Goal: Task Accomplishment & Management: Use online tool/utility

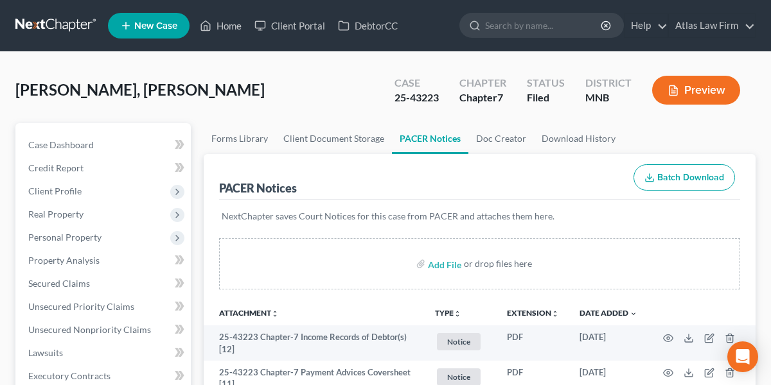
scroll to position [71, 0]
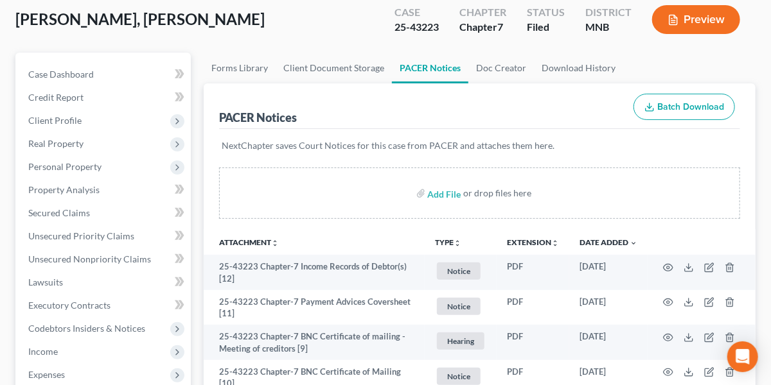
click at [114, 26] on span "[PERSON_NAME], [PERSON_NAME]" at bounding box center [139, 19] width 249 height 19
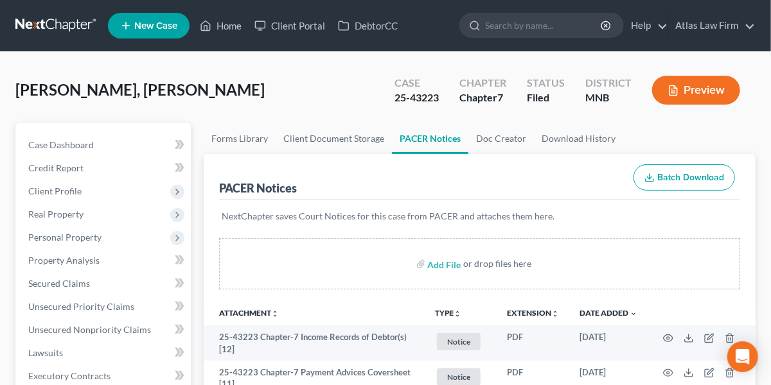
click at [55, 28] on link at bounding box center [56, 25] width 82 height 23
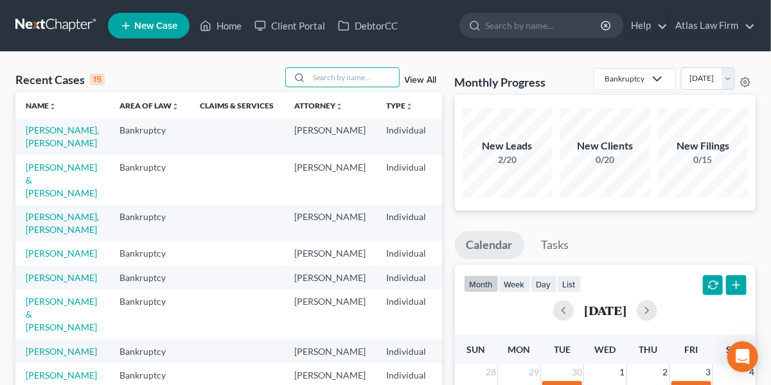
click at [339, 82] on input "search" at bounding box center [354, 77] width 90 height 19
type input "y"
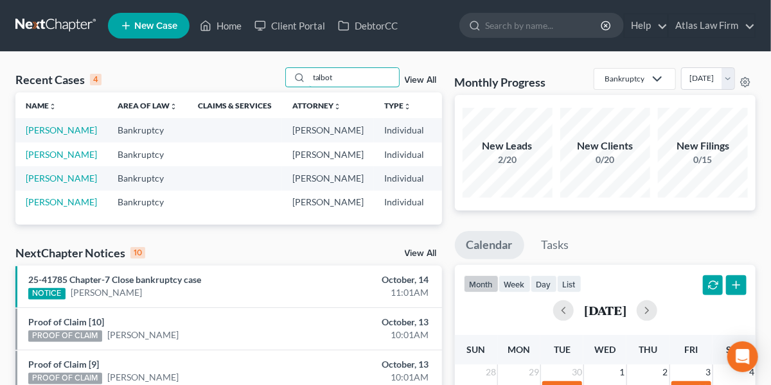
type input "talbot"
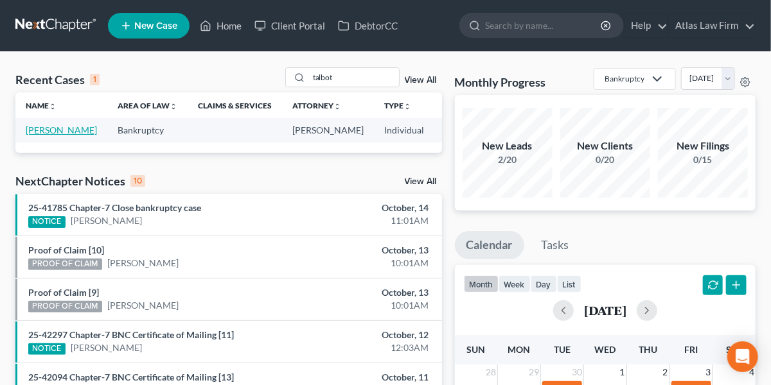
click at [34, 136] on link "[PERSON_NAME]" at bounding box center [61, 130] width 71 height 11
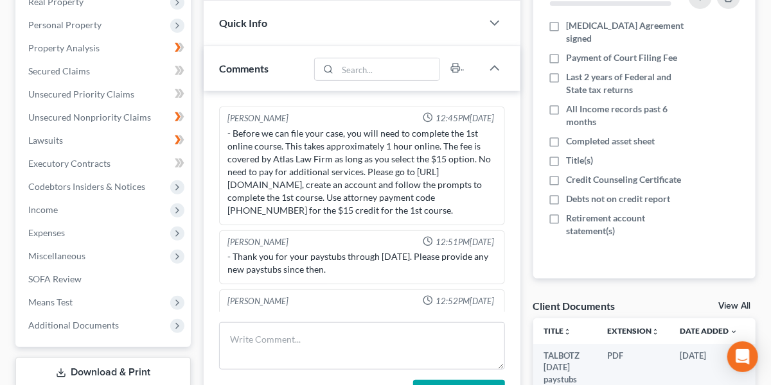
scroll to position [404, 0]
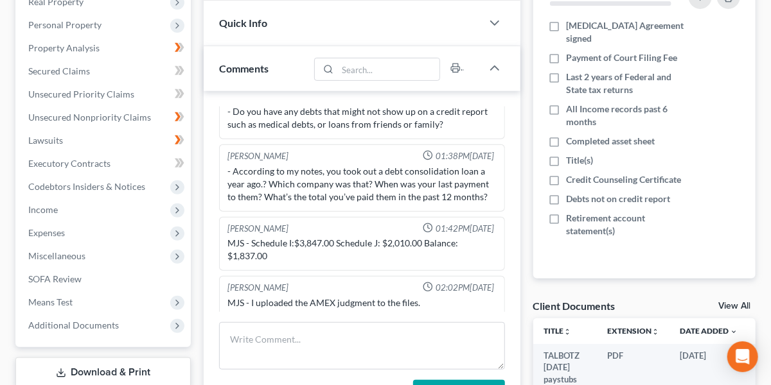
click at [85, 321] on span "Additional Documents" at bounding box center [73, 325] width 91 height 11
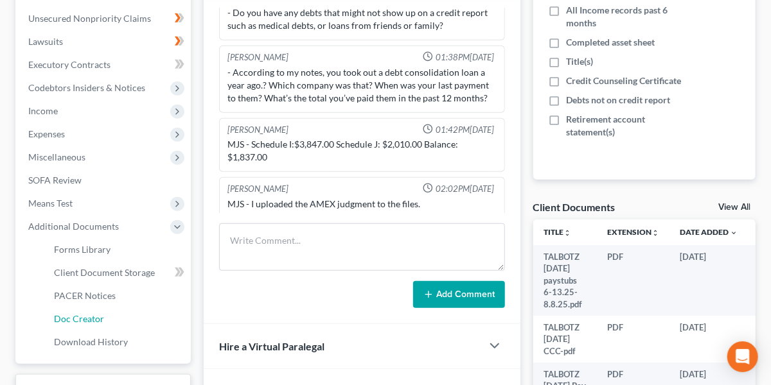
click at [85, 314] on span "Doc Creator" at bounding box center [79, 318] width 50 height 11
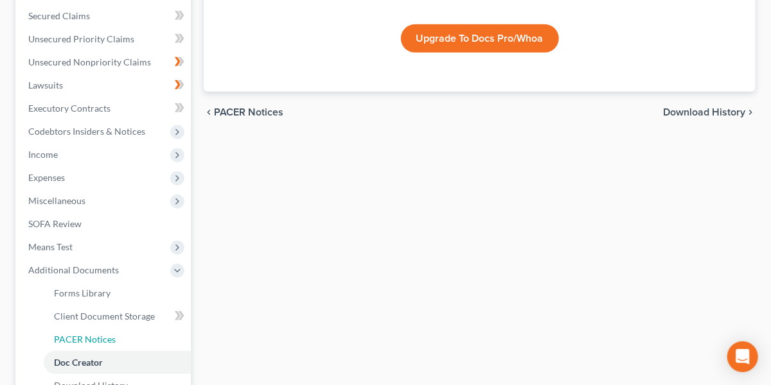
click at [86, 340] on span "PACER Notices" at bounding box center [85, 339] width 62 height 11
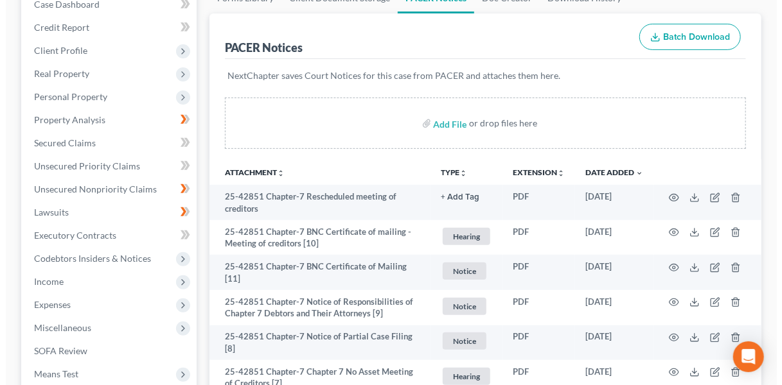
scroll to position [144, 0]
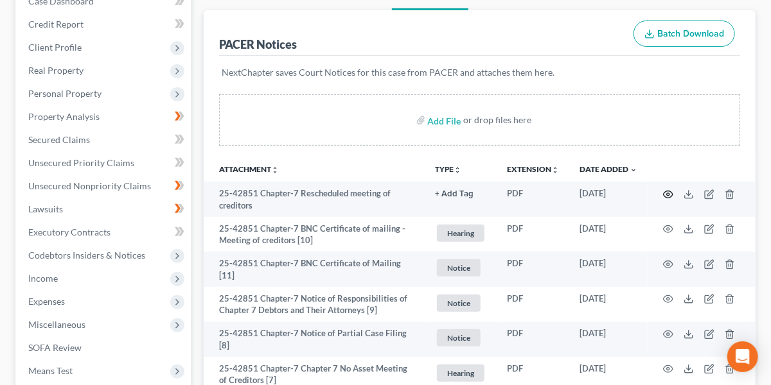
click at [668, 190] on icon "button" at bounding box center [668, 194] width 10 height 10
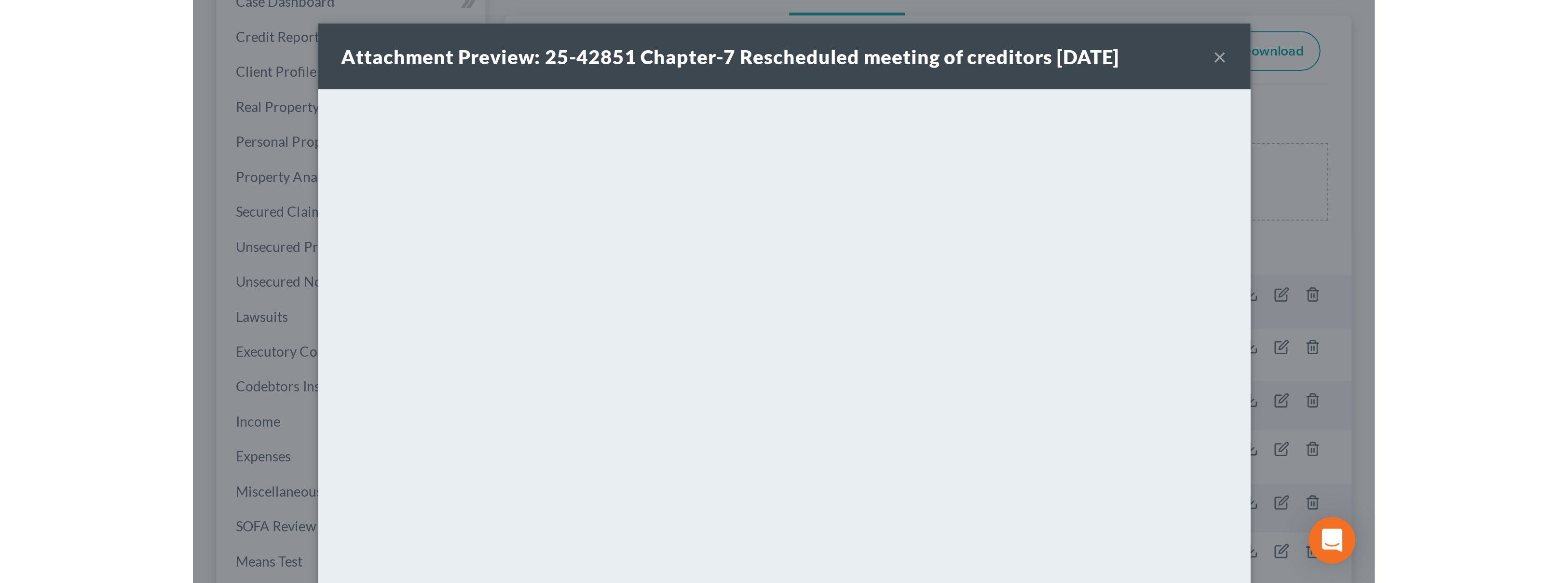
scroll to position [33, 0]
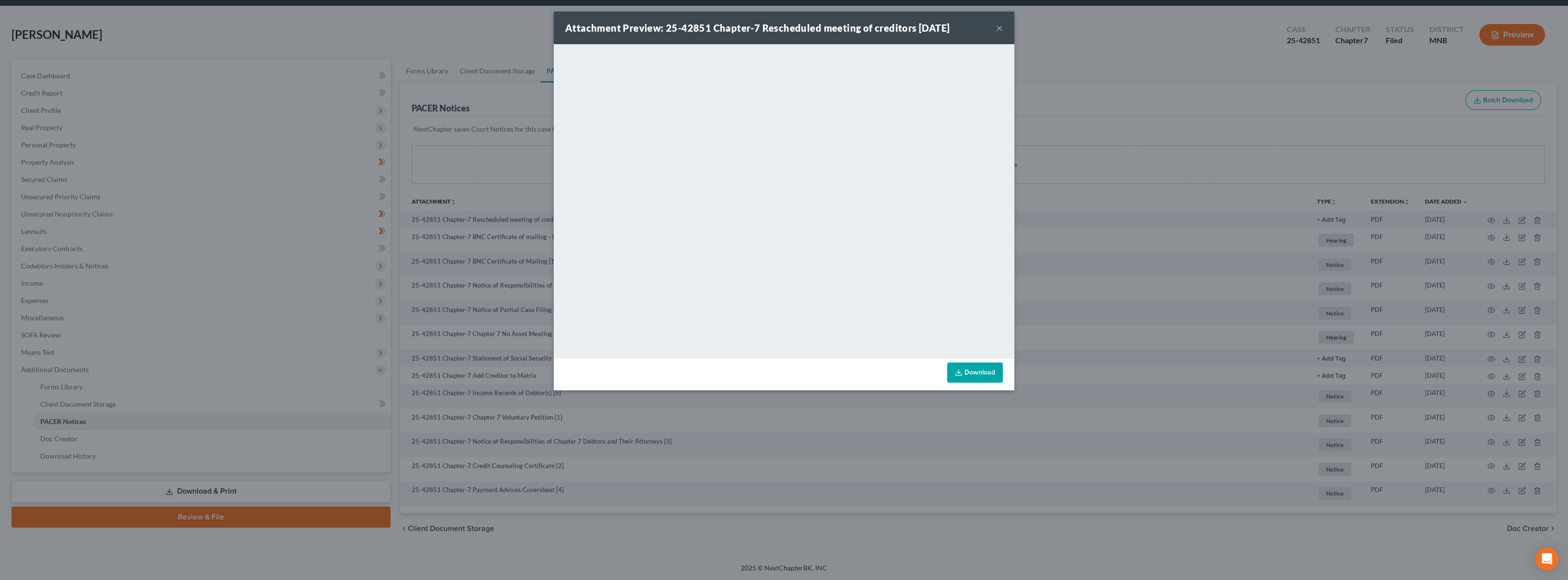
click at [583, 26] on button "×" at bounding box center [1000, 28] width 7 height 11
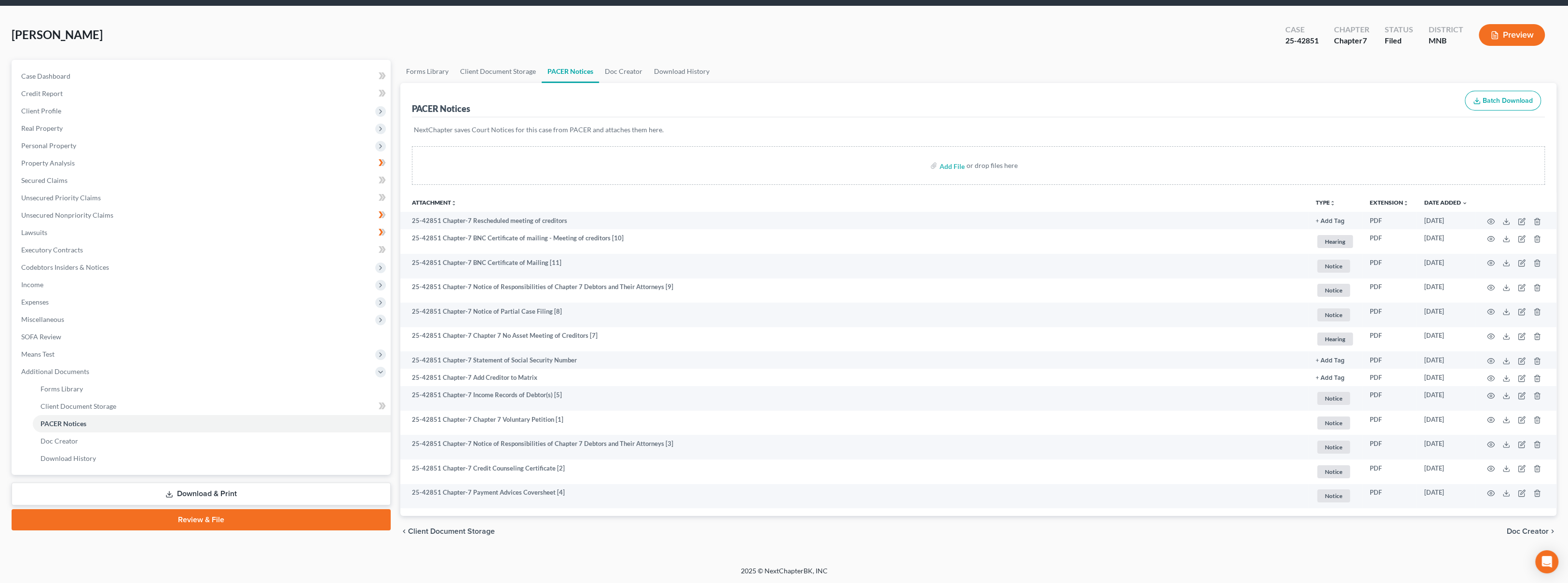
scroll to position [0, 0]
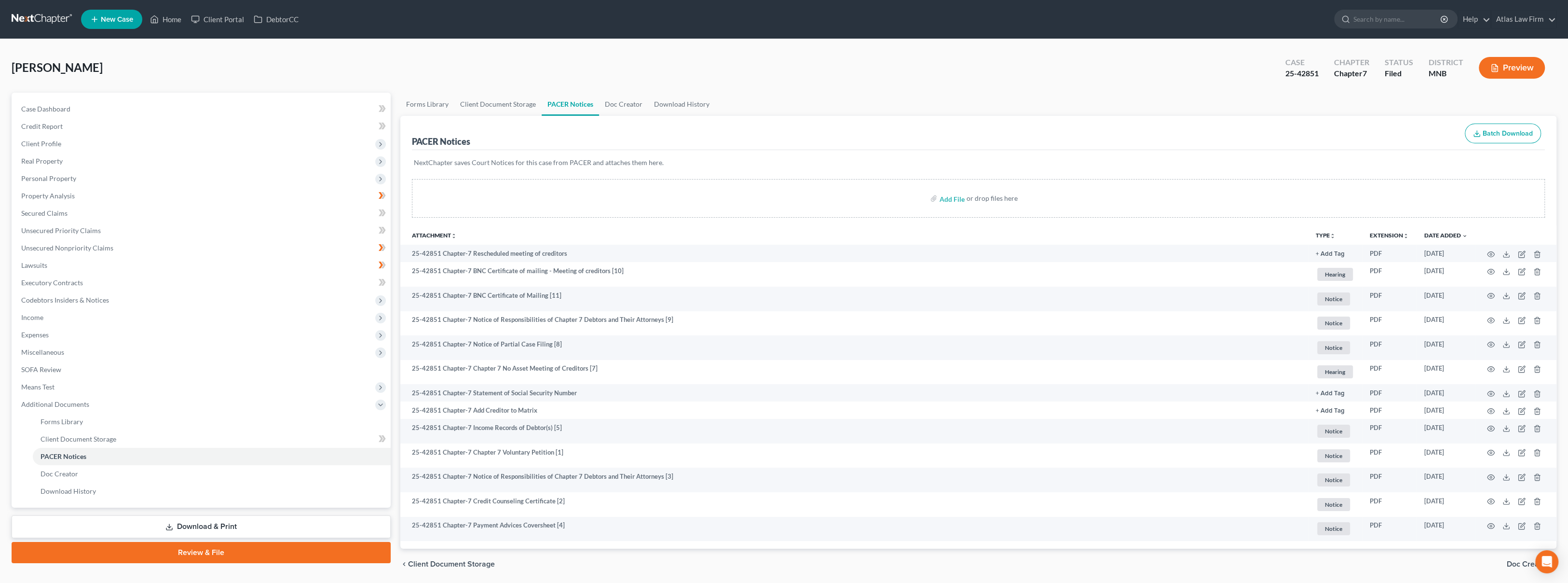
click at [50, 23] on link at bounding box center [42, 19] width 62 height 17
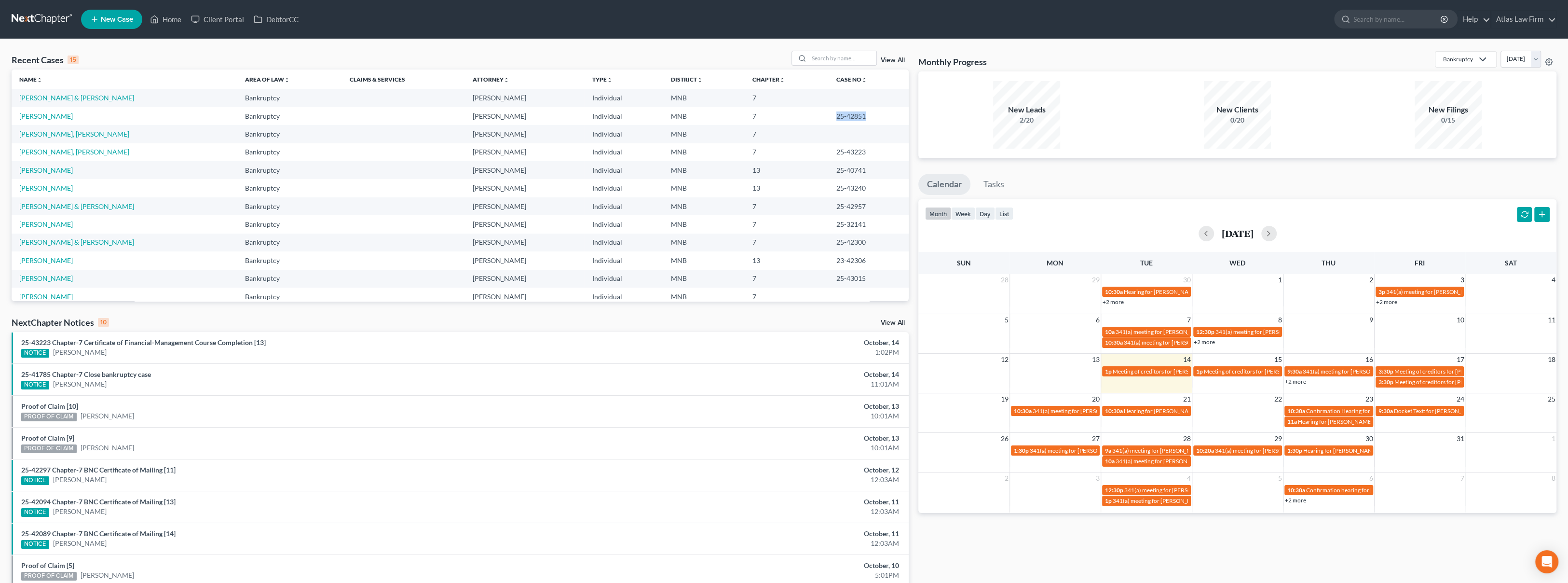
drag, startPoint x: 855, startPoint y: 114, endPoint x: 822, endPoint y: 117, distance: 33.1
click at [829, 117] on td "25-42851" at bounding box center [869, 116] width 80 height 18
copy td "25-42851"
drag, startPoint x: 1328, startPoint y: 50, endPoint x: 1377, endPoint y: 1, distance: 69.3
click at [1328, 50] on div "Recent Cases 15 View All Name unfold_more expand_more expand_less Area of Law u…" at bounding box center [784, 358] width 1568 height 638
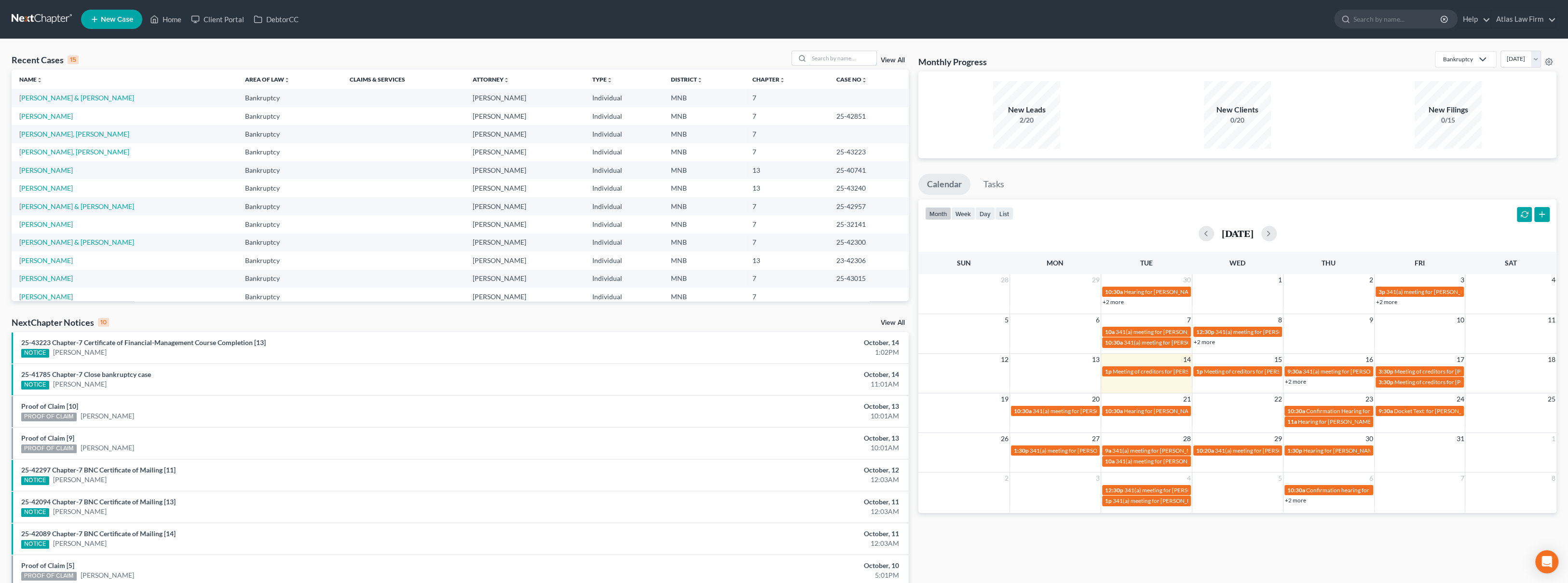
click at [863, 63] on input "search" at bounding box center [843, 58] width 68 height 14
type input "scaramuzza"
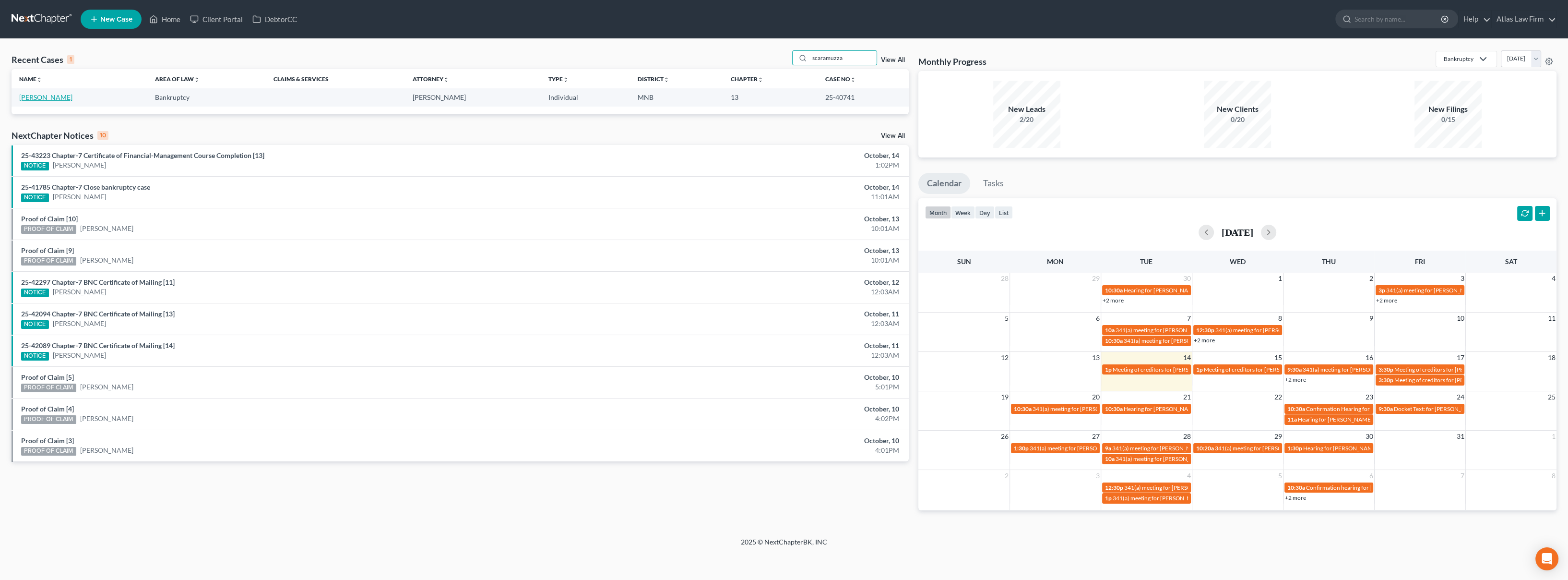
click at [38, 101] on link "[PERSON_NAME]" at bounding box center [46, 97] width 53 height 8
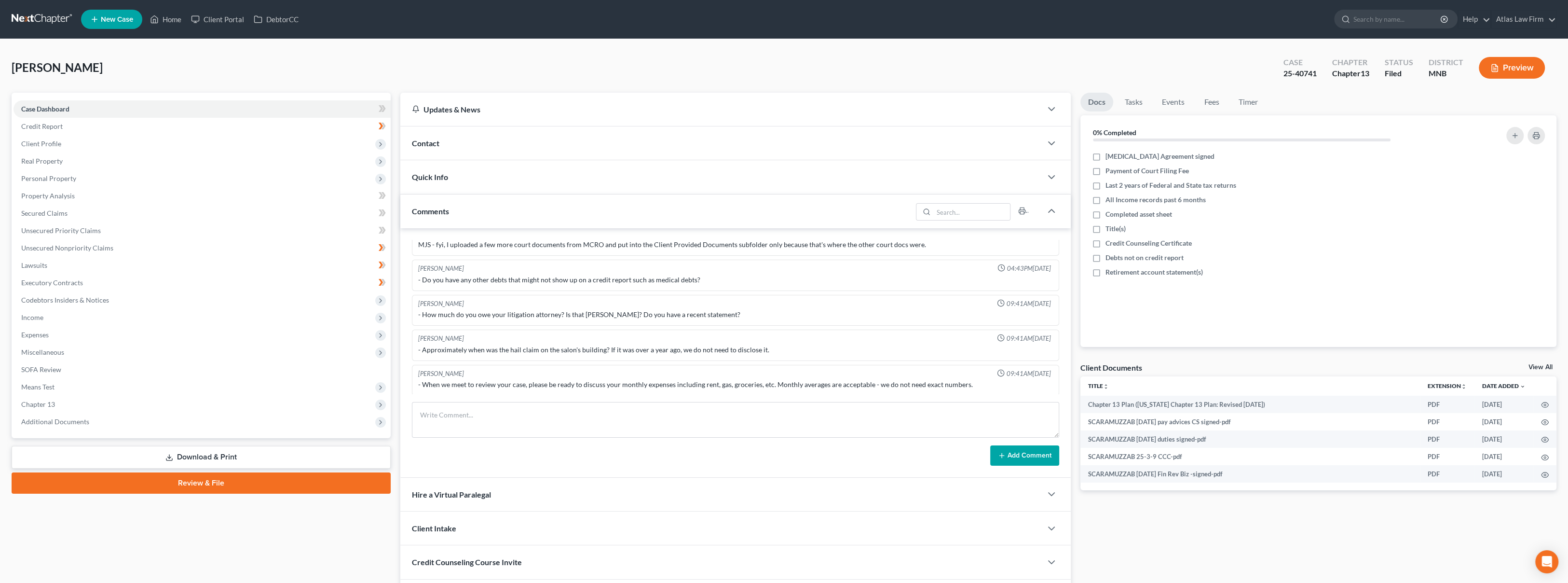
click at [107, 428] on span "Additional Documents" at bounding box center [202, 421] width 377 height 17
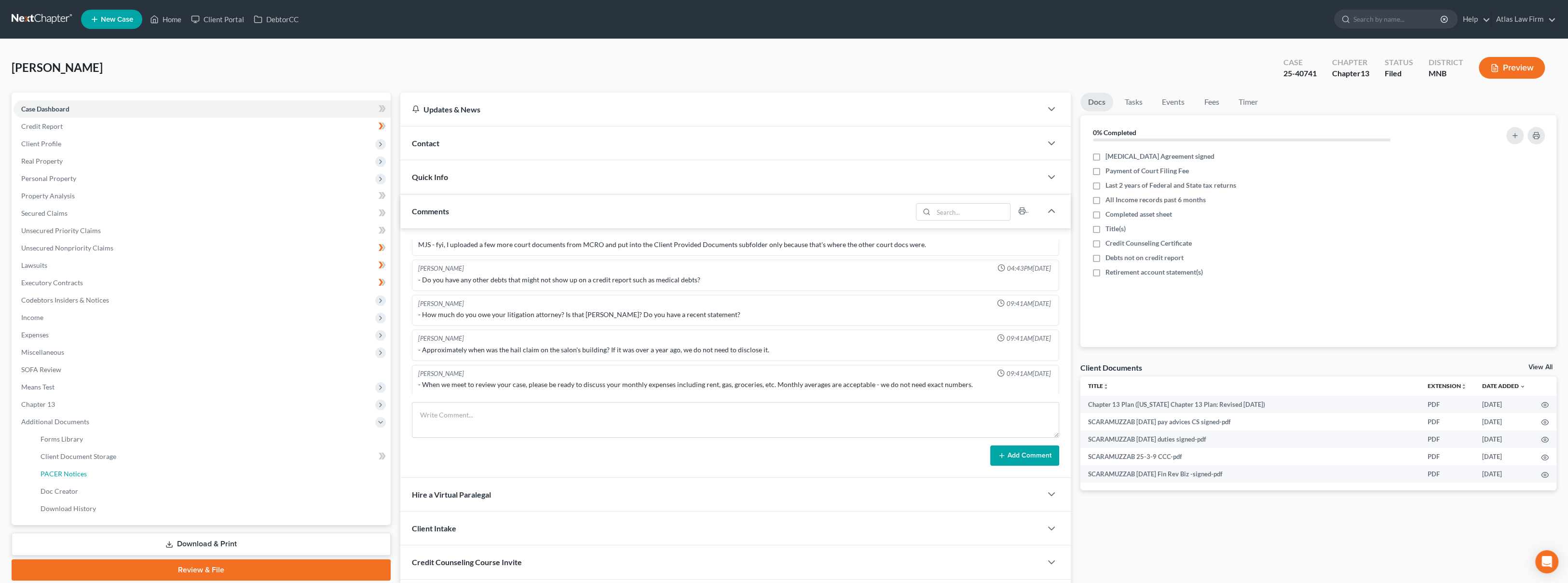
click at [100, 470] on link "PACER Notices" at bounding box center [212, 473] width 358 height 17
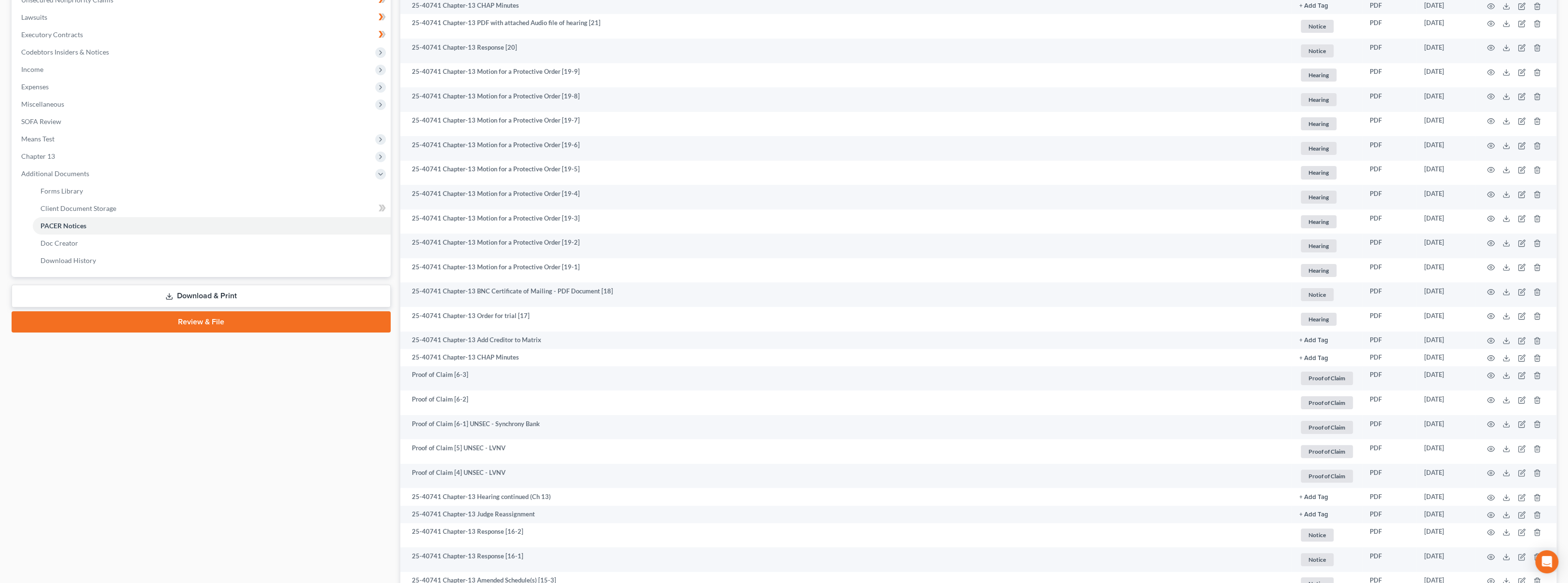
scroll to position [268, 0]
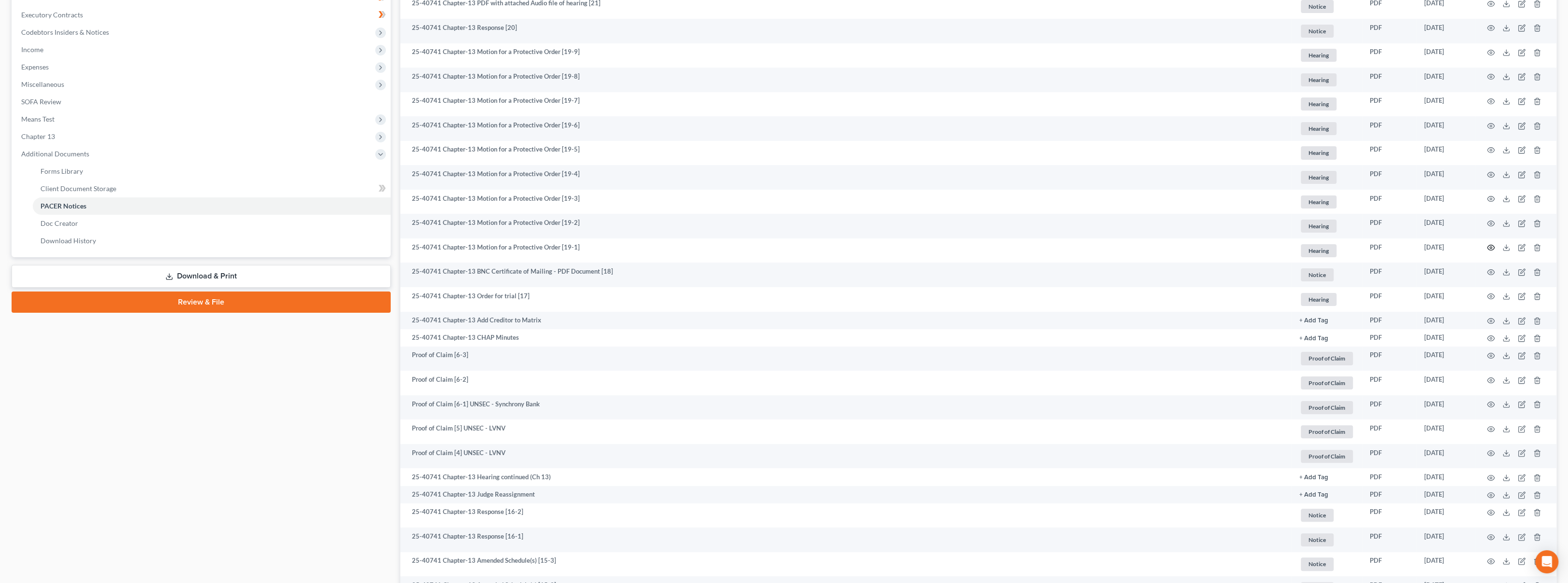
click at [1488, 246] on icon "button" at bounding box center [1491, 247] width 8 height 8
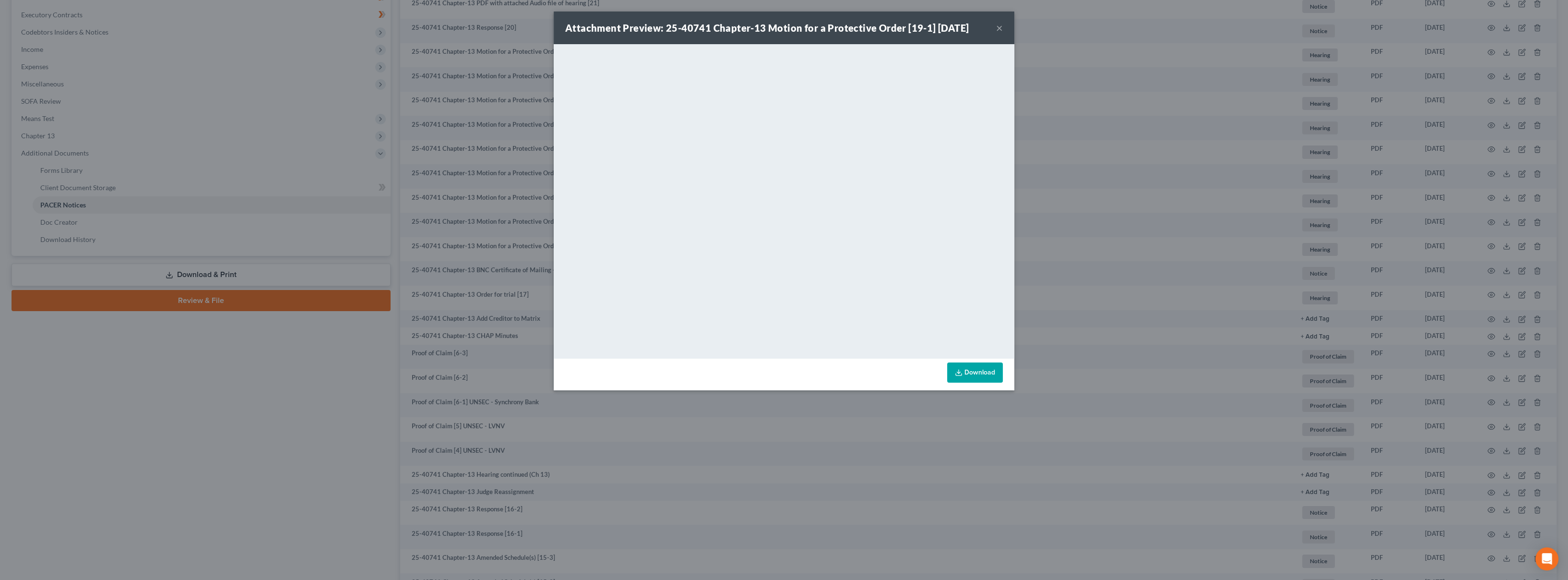
click at [1000, 31] on button "×" at bounding box center [1000, 28] width 7 height 11
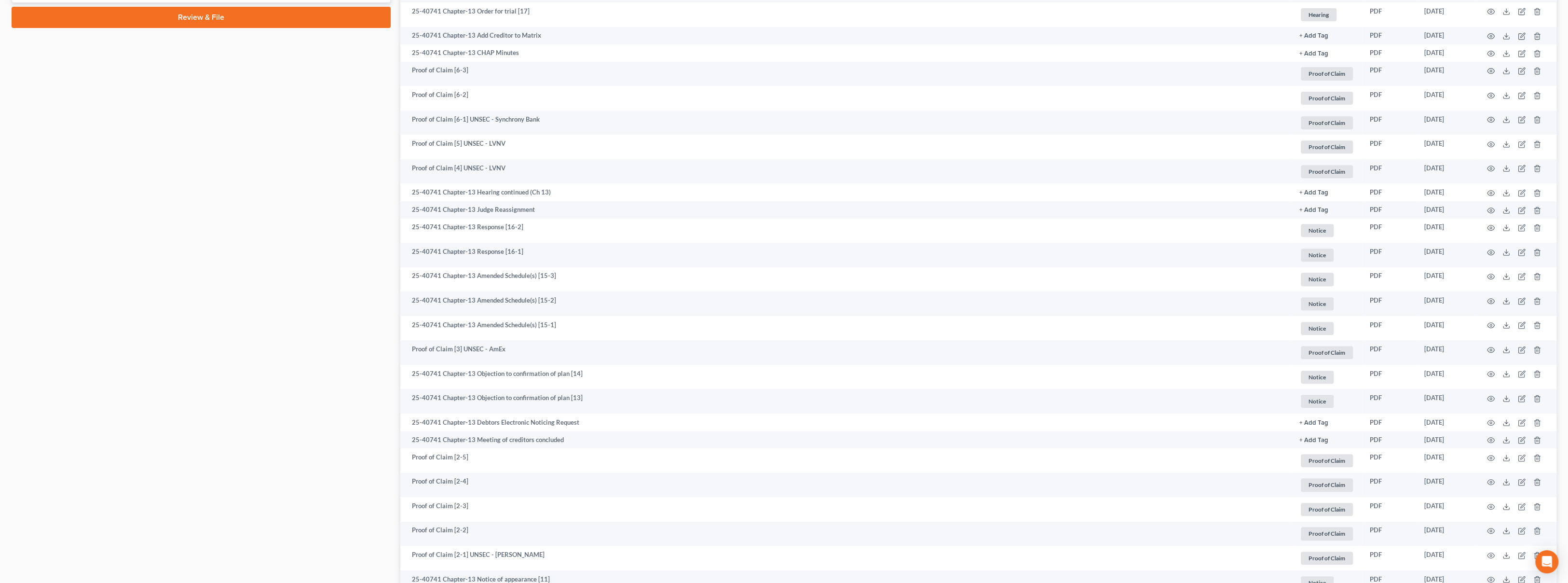
scroll to position [590, 0]
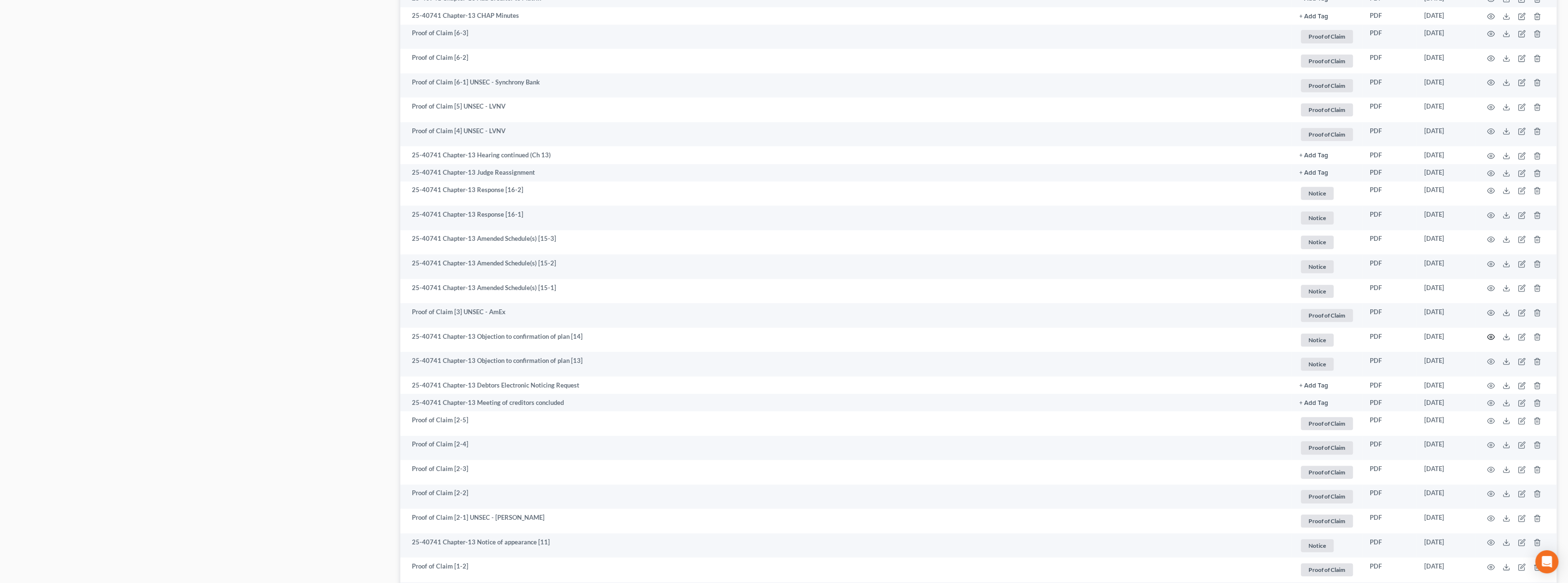
click at [1488, 334] on icon "button" at bounding box center [1491, 337] width 8 height 8
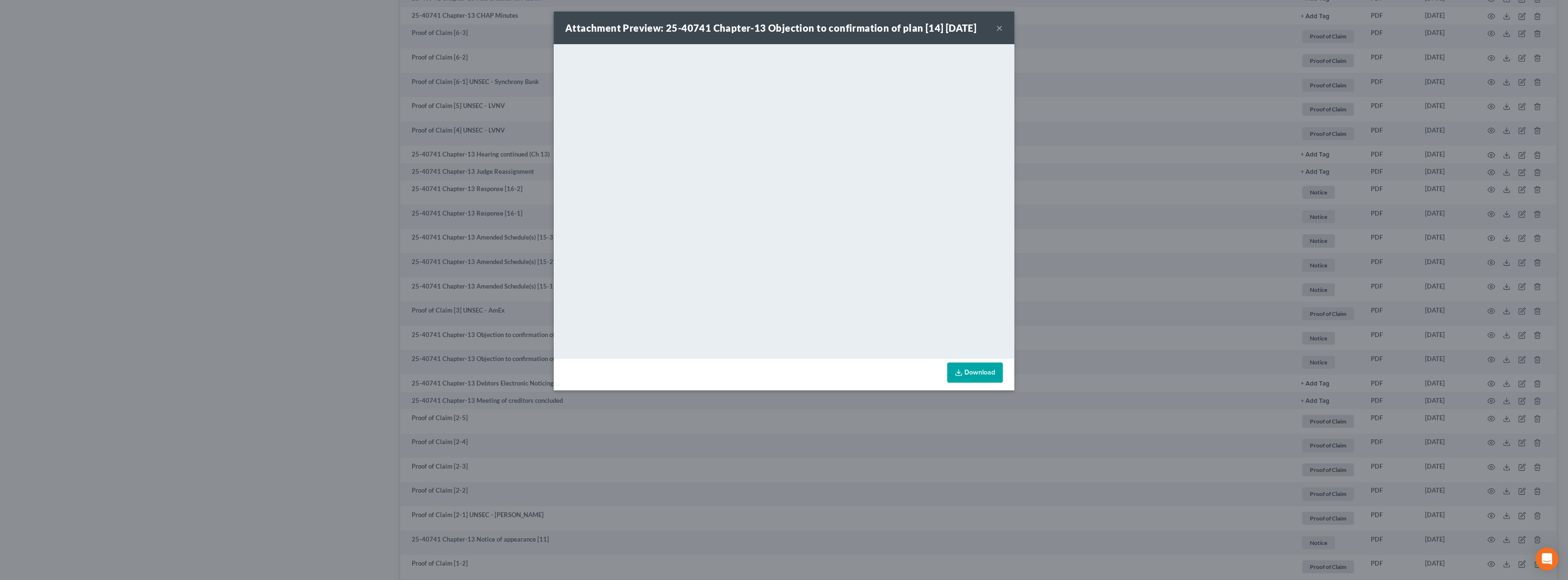
click at [995, 31] on div "Attachment Preview: 25-40741 Chapter-13 Objection to confirmation of plan [14] …" at bounding box center [784, 28] width 461 height 33
click at [997, 31] on button "×" at bounding box center [1000, 28] width 7 height 11
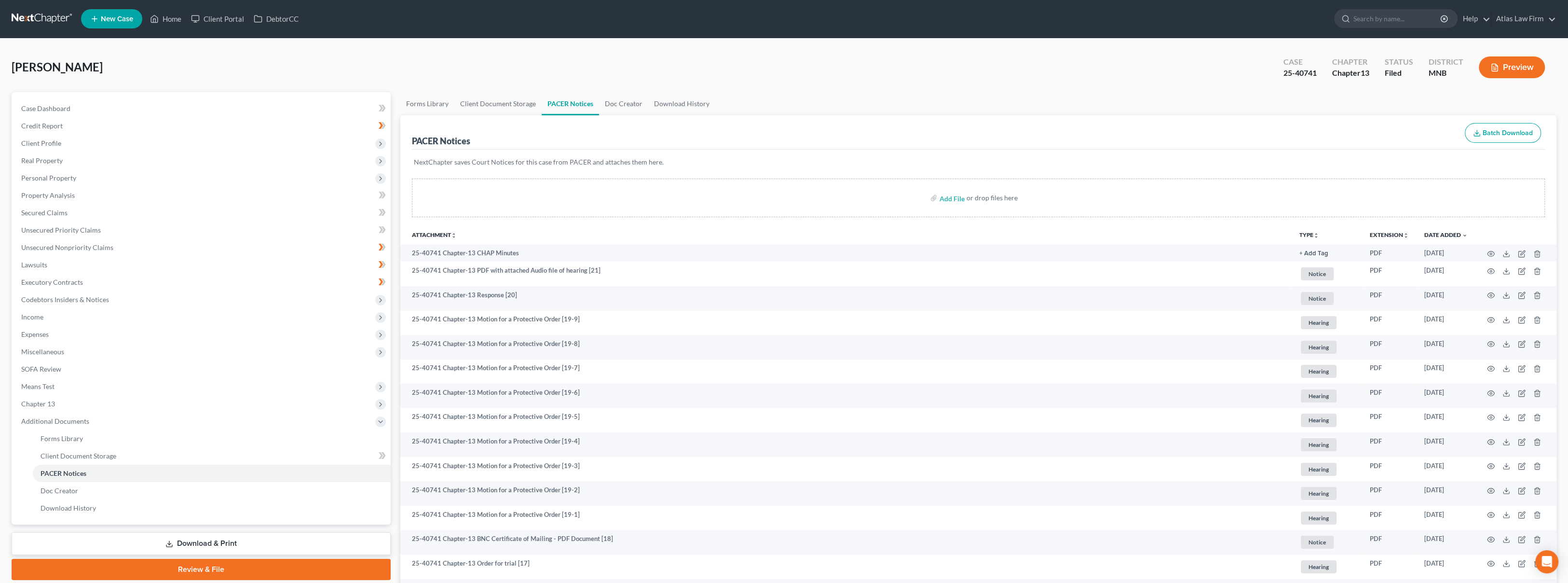
scroll to position [0, 0]
drag, startPoint x: 1268, startPoint y: 27, endPoint x: 1273, endPoint y: 21, distance: 7.8
click at [1268, 27] on ul "New Case Home Client Portal DebtorCC - No Result - See all results Or Press Ent…" at bounding box center [819, 19] width 1476 height 25
click at [51, 14] on link at bounding box center [42, 19] width 62 height 17
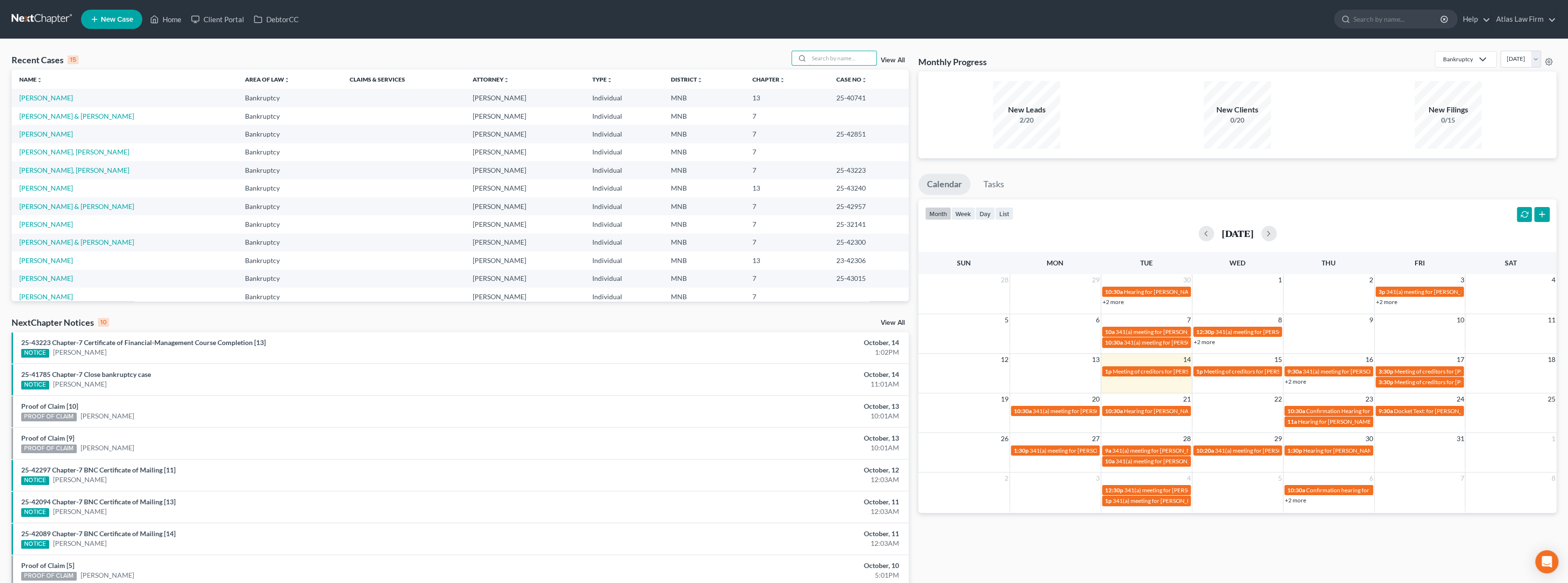
click at [846, 61] on input "search" at bounding box center [843, 58] width 68 height 14
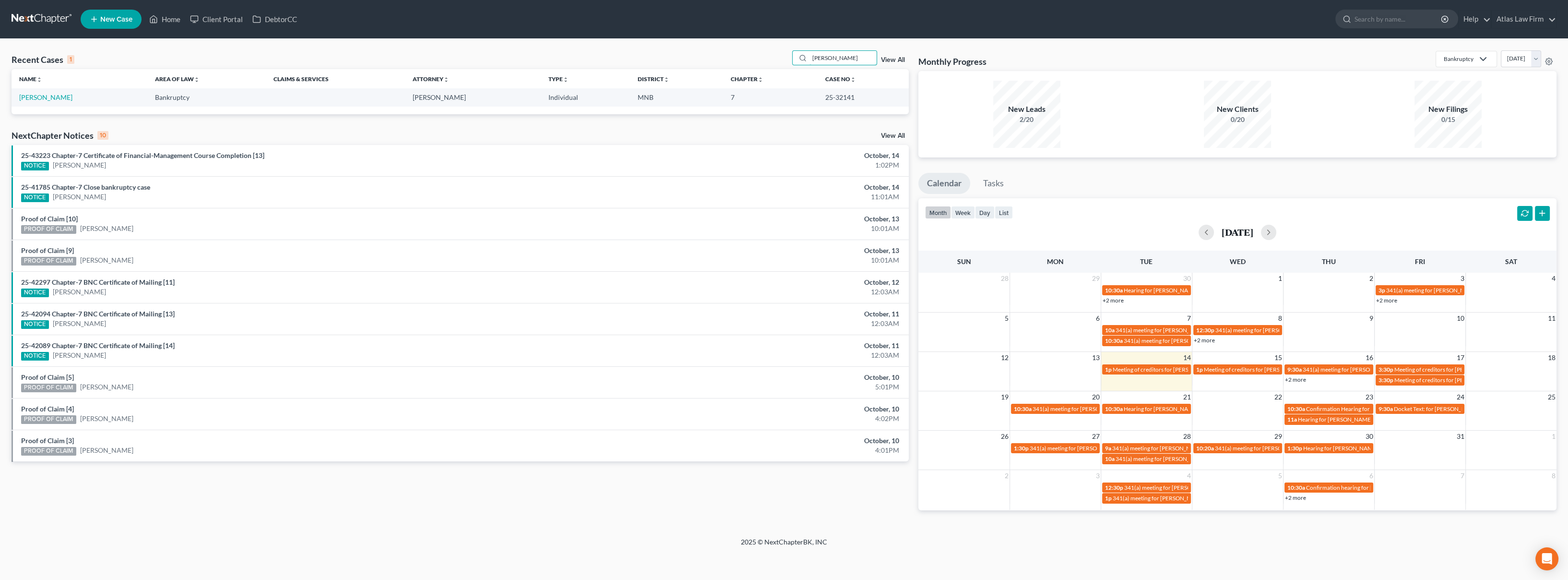
type input "hipple"
click at [55, 96] on link "[PERSON_NAME]" at bounding box center [46, 97] width 53 height 8
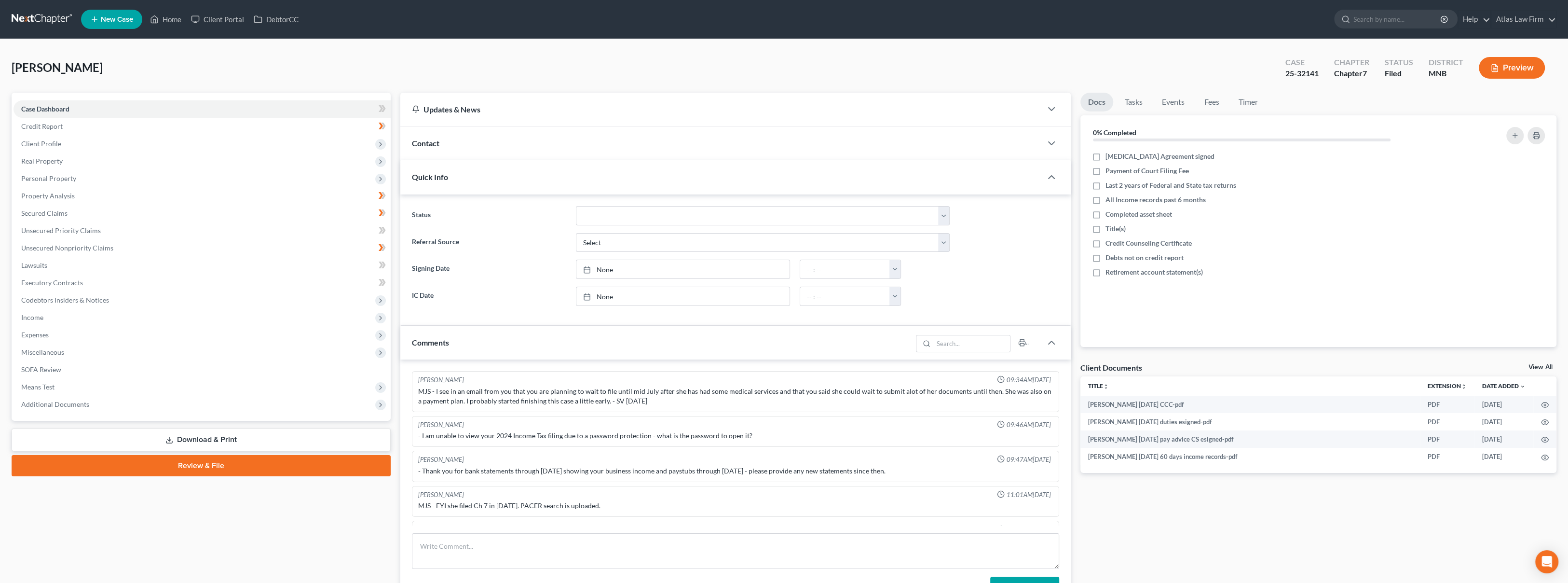
scroll to position [390, 0]
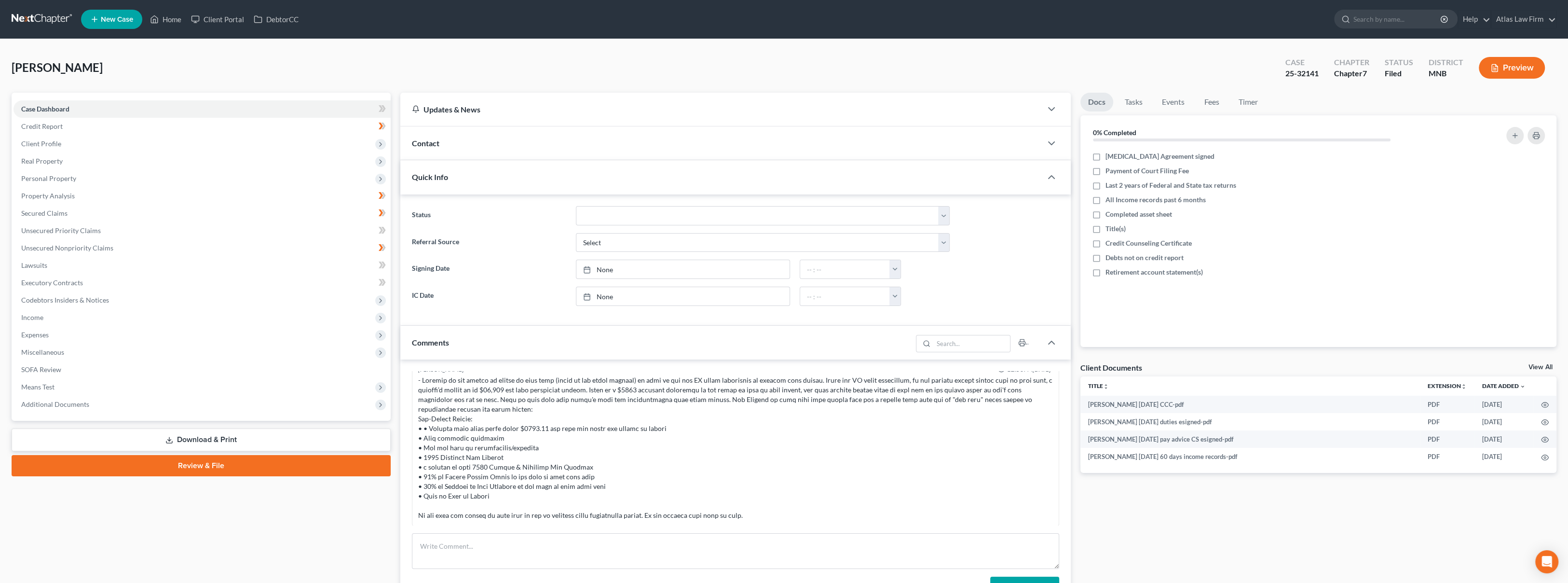
click at [119, 403] on span "Additional Documents" at bounding box center [202, 404] width 377 height 17
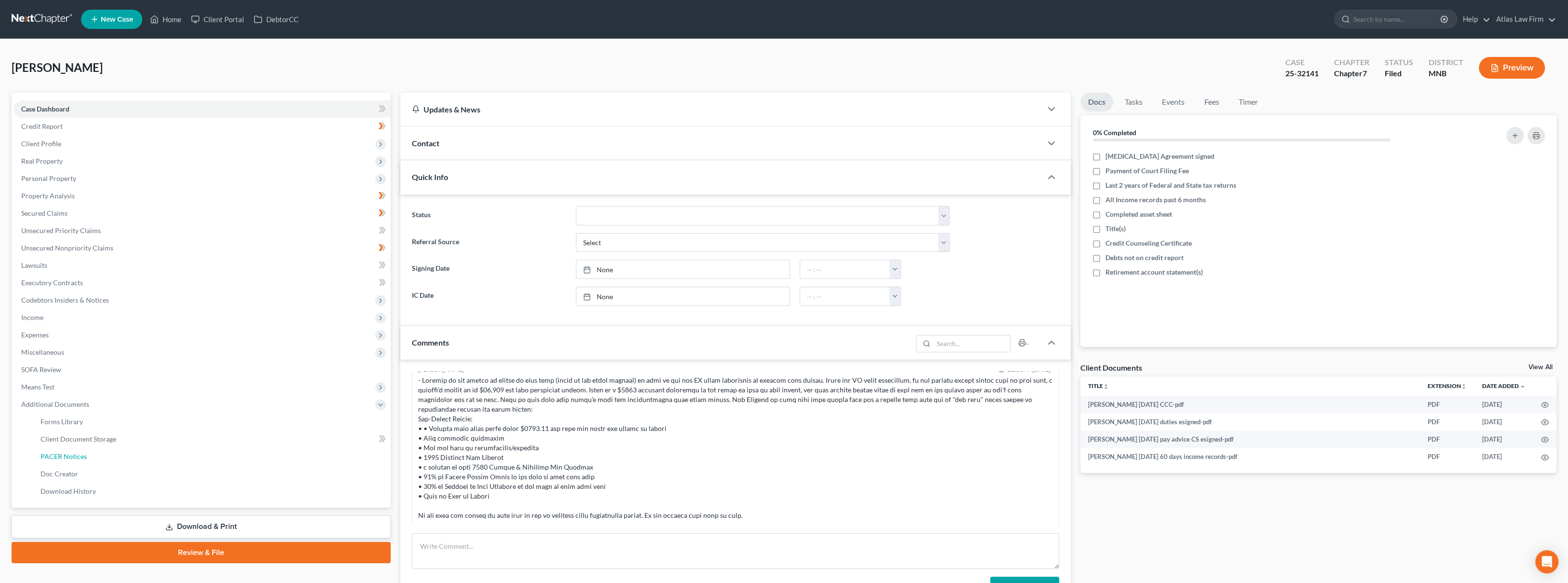
click at [115, 460] on link "PACER Notices" at bounding box center [212, 456] width 358 height 17
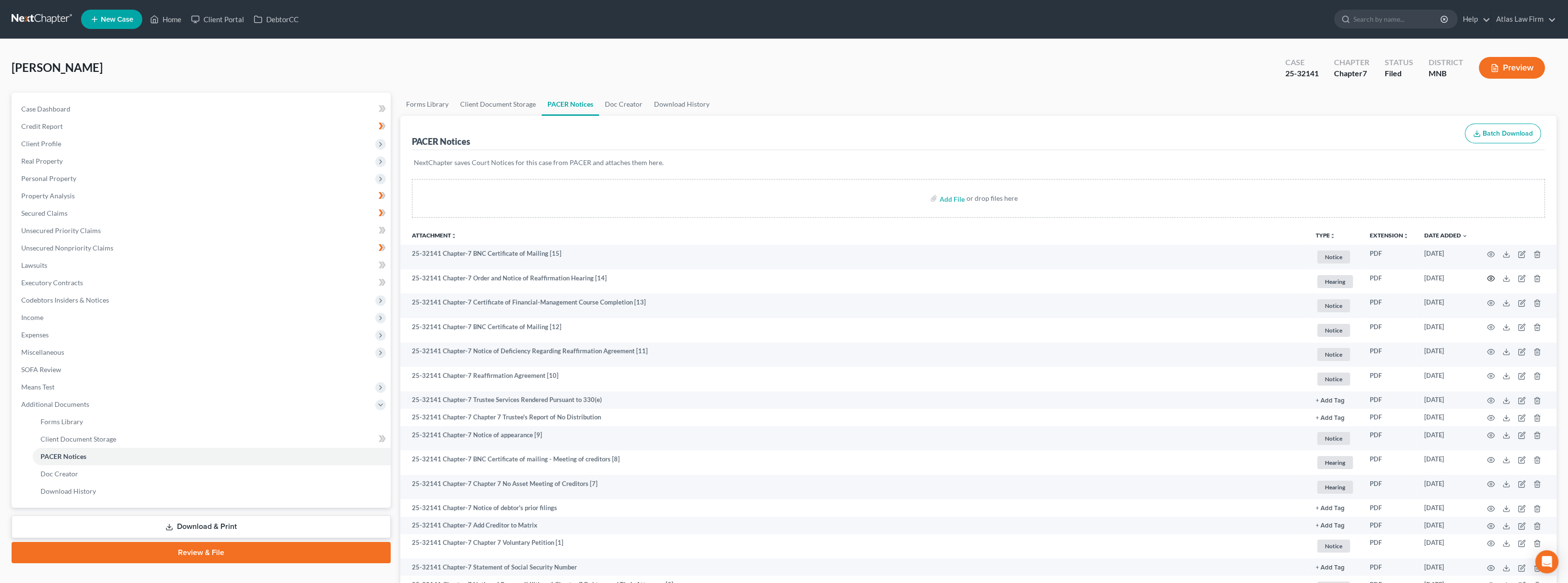
click at [1488, 279] on icon "button" at bounding box center [1491, 278] width 8 height 5
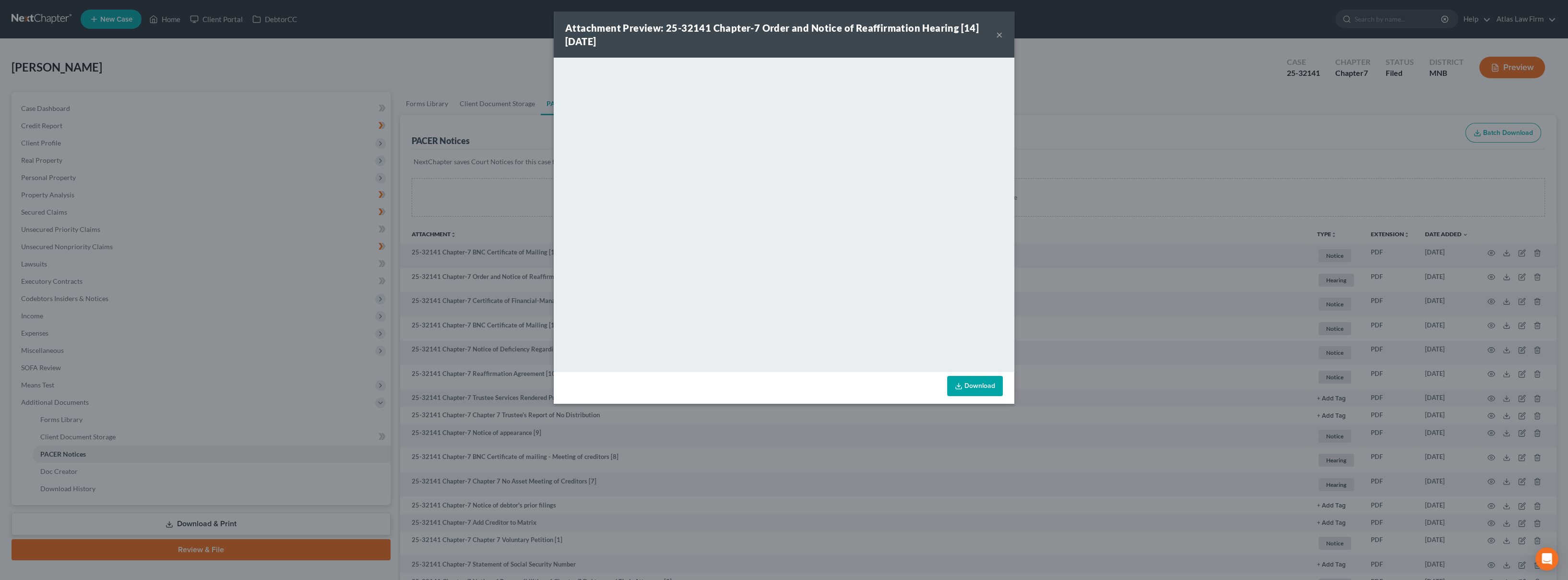
click at [1000, 37] on button "×" at bounding box center [1000, 34] width 7 height 11
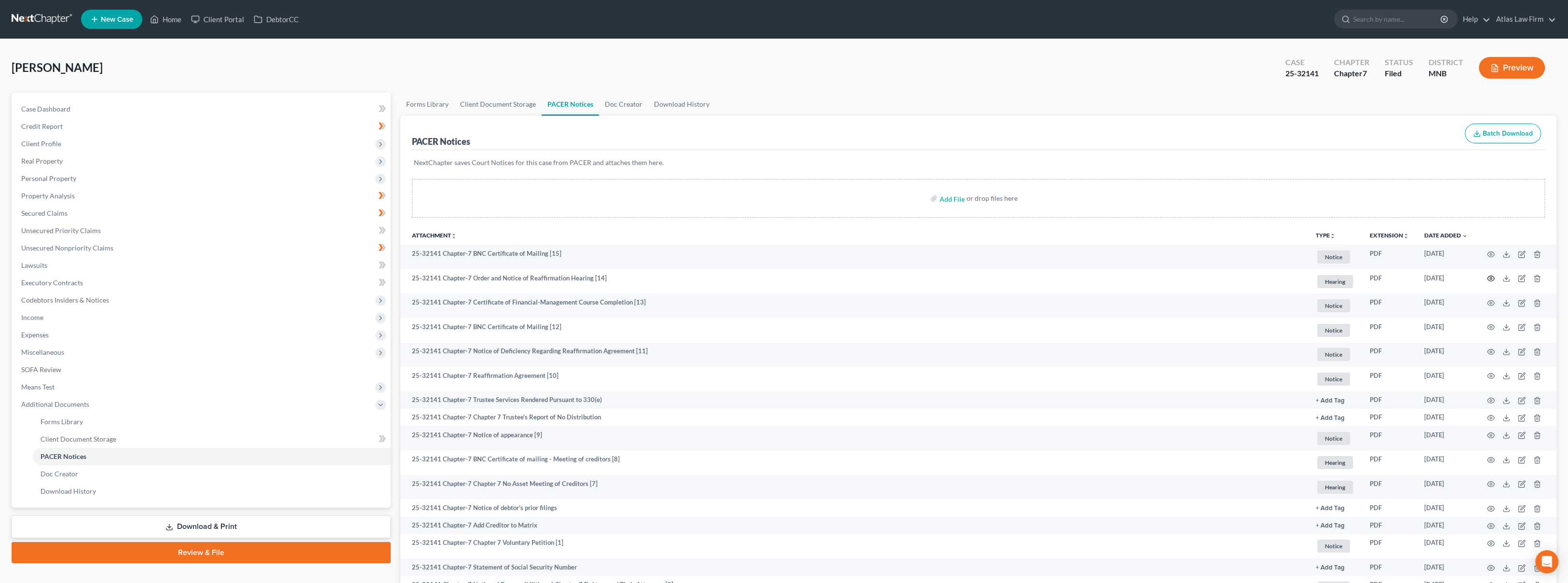
click at [1488, 277] on icon "button" at bounding box center [1491, 279] width 8 height 8
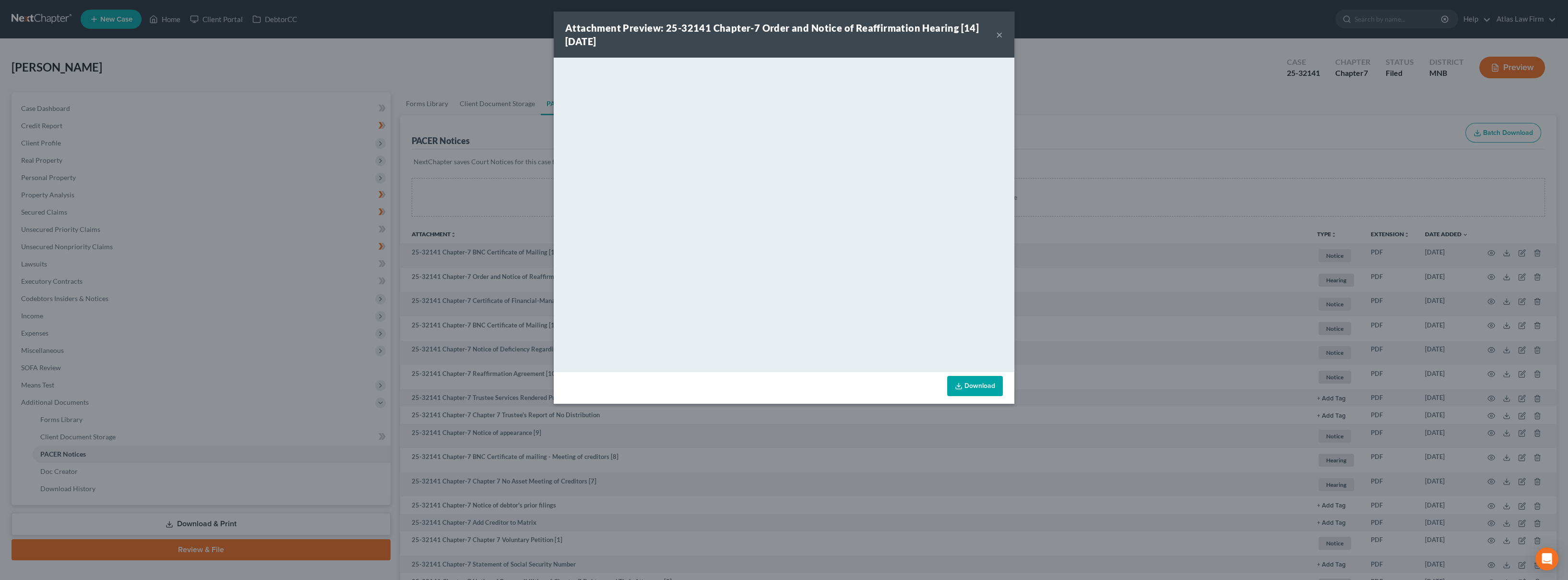
click at [997, 37] on button "×" at bounding box center [1000, 34] width 7 height 11
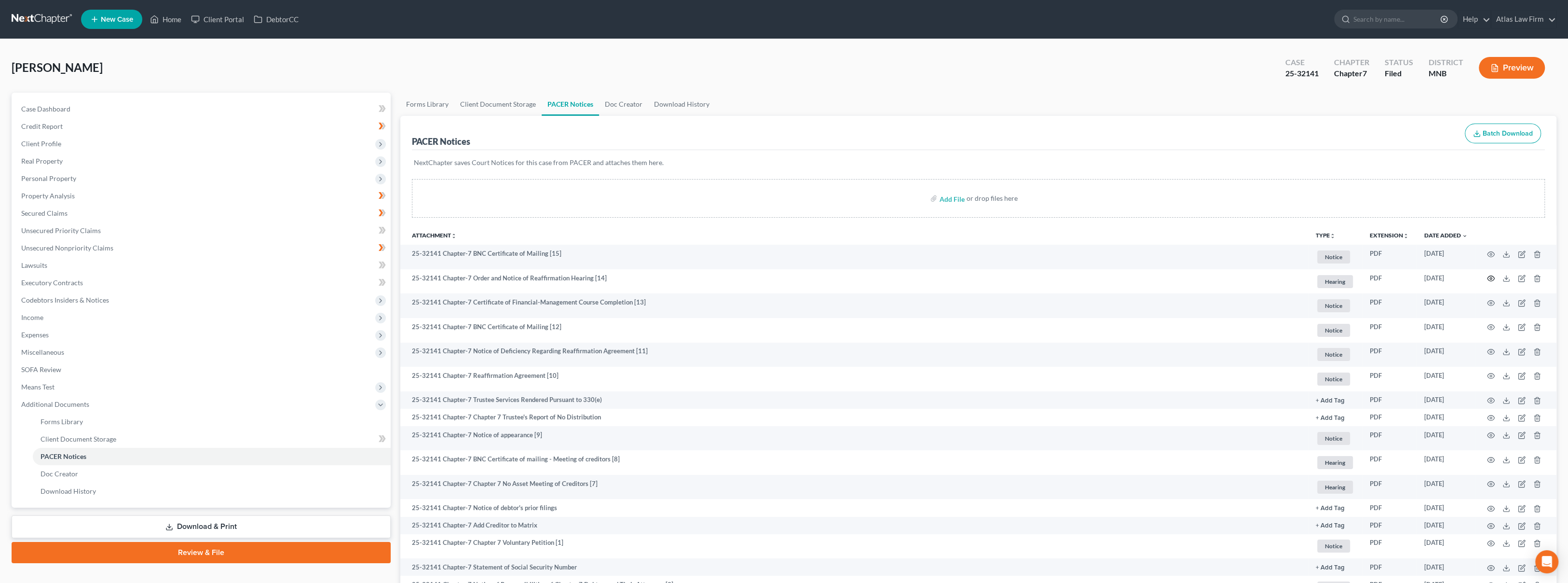
click at [1492, 277] on icon "button" at bounding box center [1491, 279] width 8 height 8
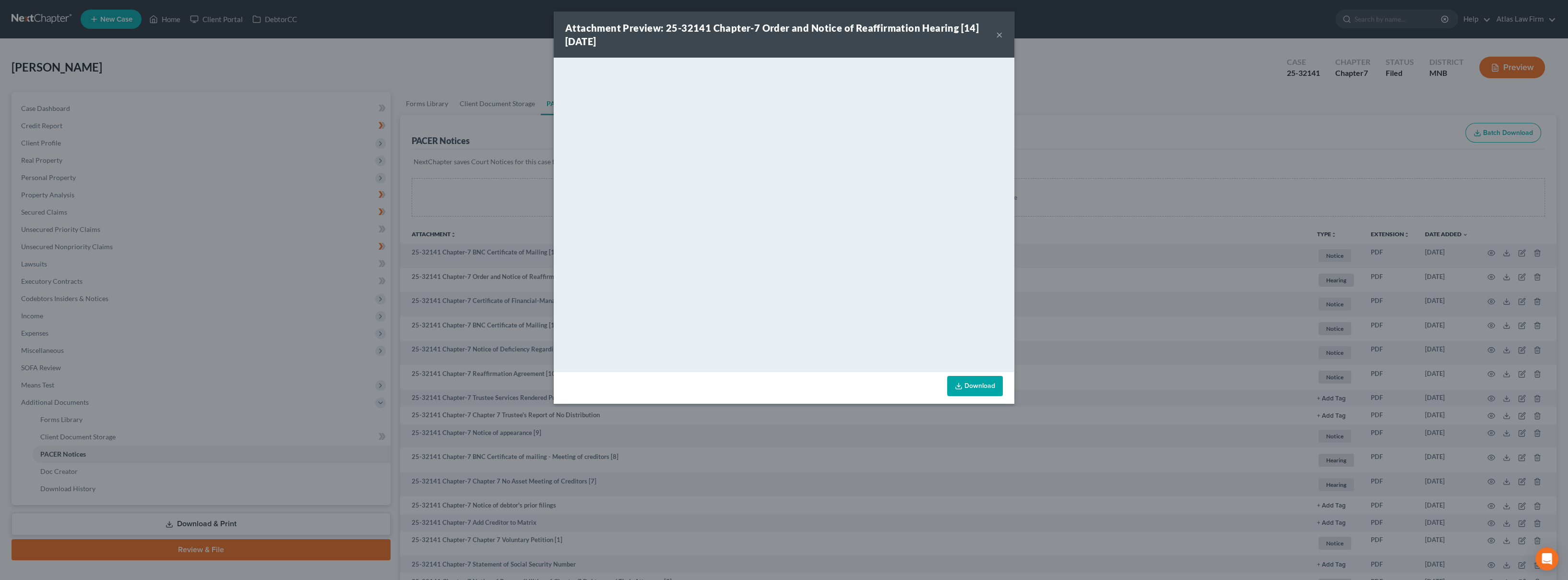
click at [1003, 34] on button "×" at bounding box center [1000, 34] width 7 height 11
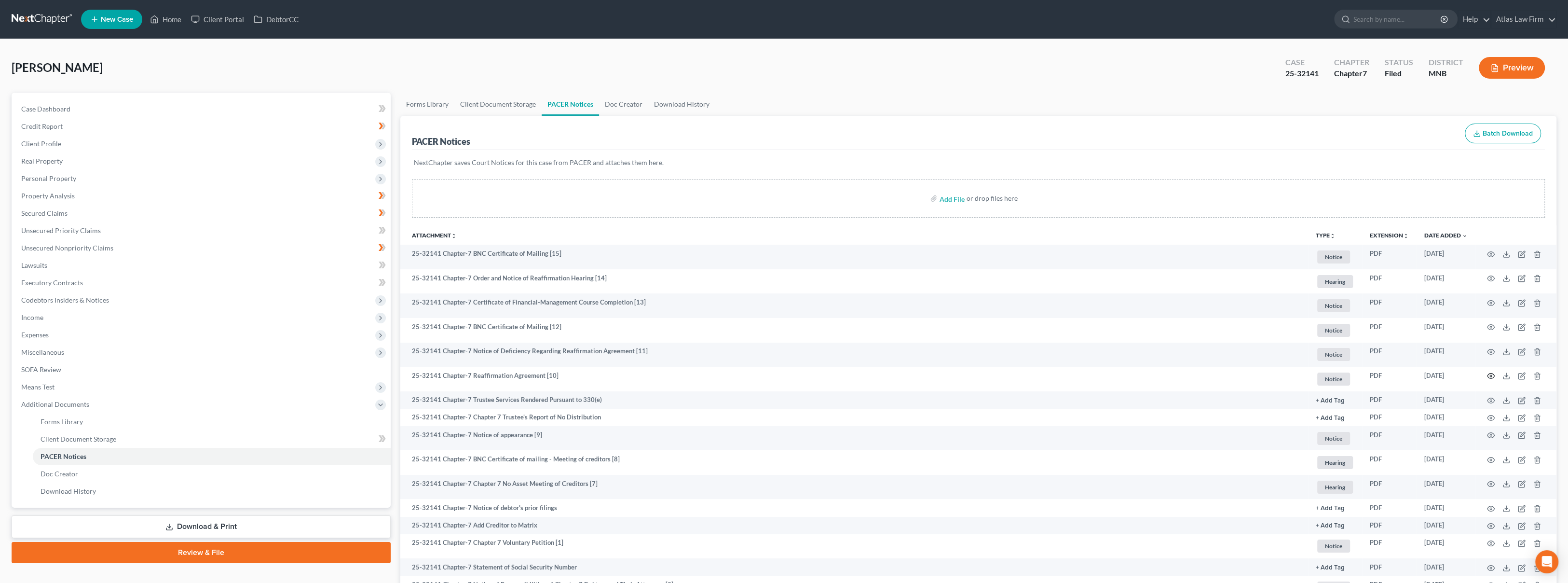
click at [1489, 376] on icon "button" at bounding box center [1491, 376] width 8 height 8
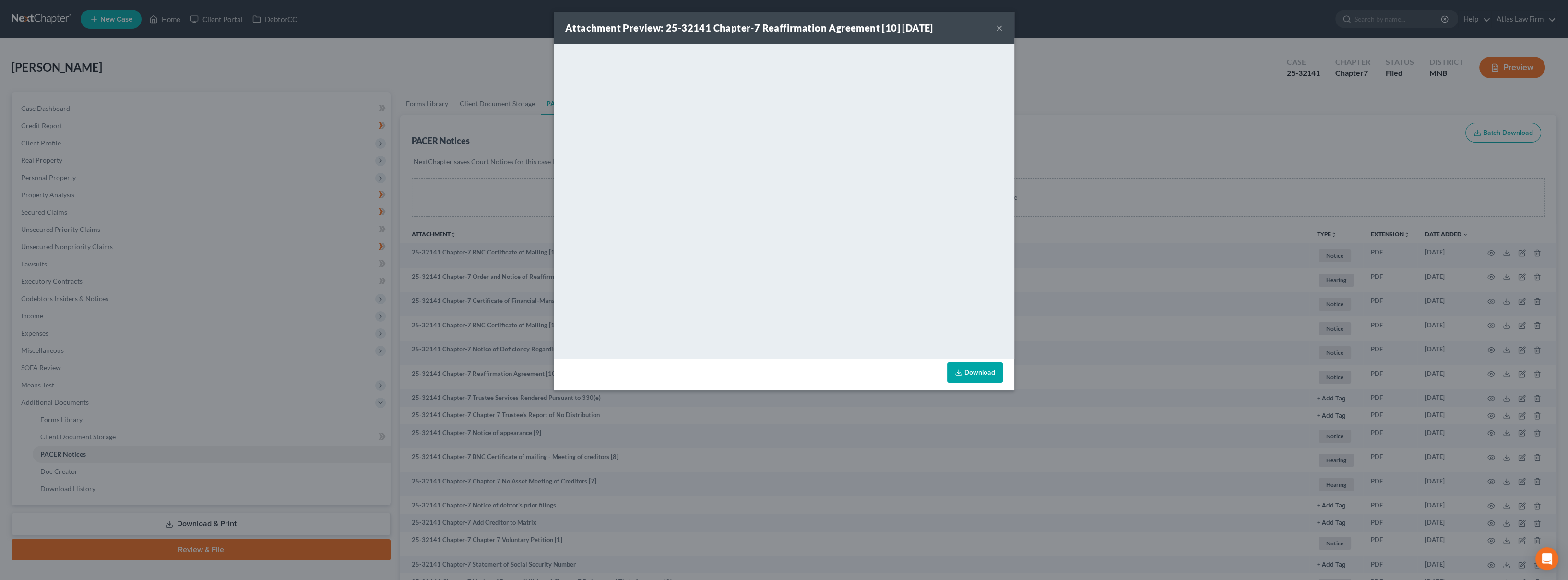
click at [995, 28] on div "Attachment Preview: 25-32141 Chapter-7 Reaffirmation Agreement [10] 09/12/2025 ×" at bounding box center [784, 28] width 461 height 33
click at [1001, 26] on button "×" at bounding box center [1000, 28] width 7 height 11
